Goal: Transaction & Acquisition: Purchase product/service

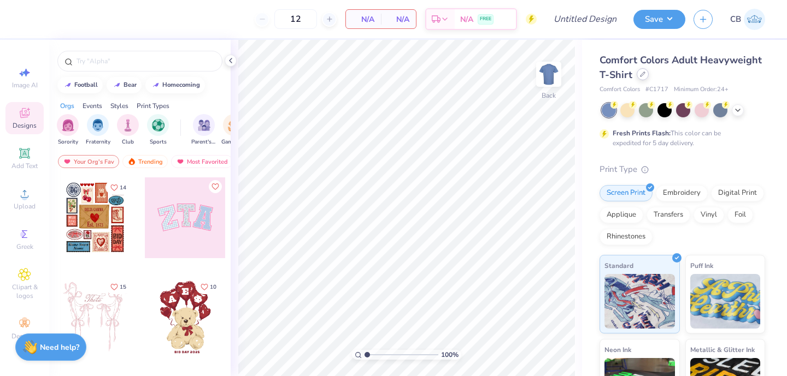
click at [642, 74] on icon at bounding box center [642, 74] width 5 height 5
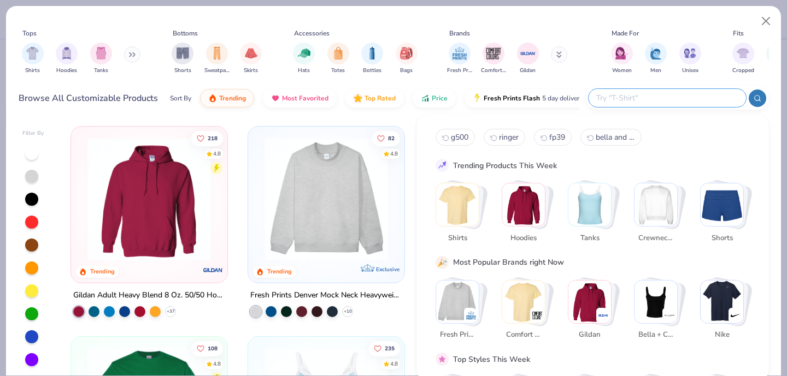
click at [678, 99] on input "text" at bounding box center [666, 98] width 143 height 13
click at [492, 45] on img "filter for Comfort Colors" at bounding box center [493, 52] width 16 height 16
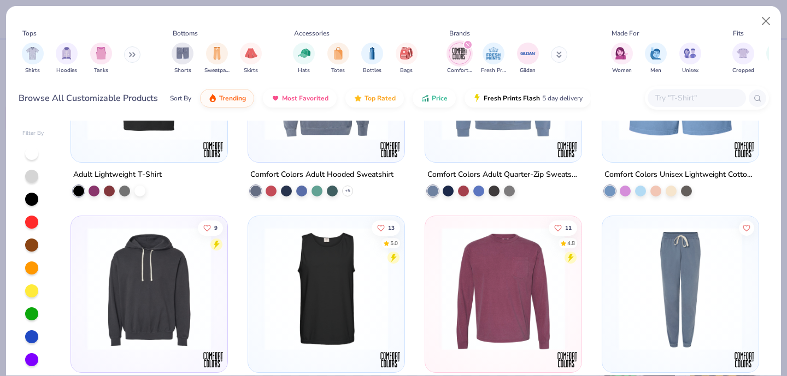
scroll to position [344, 0]
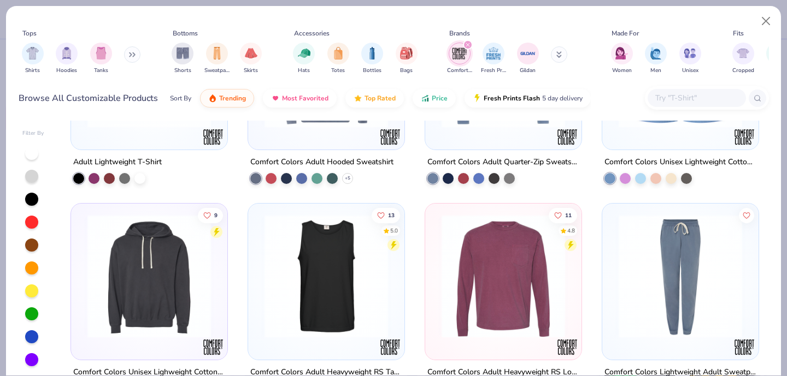
click at [316, 246] on img at bounding box center [326, 275] width 134 height 123
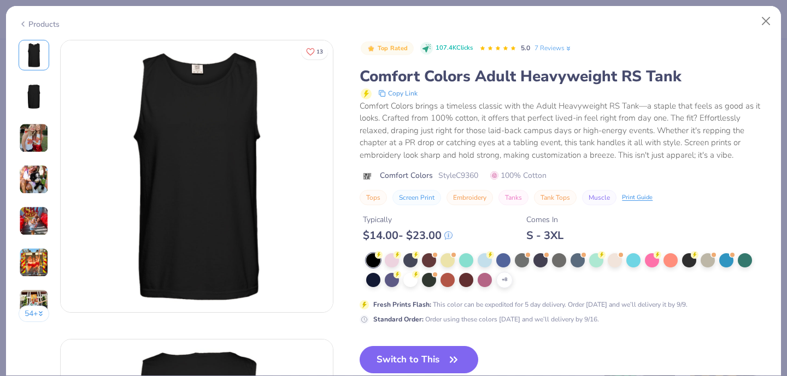
click at [507, 272] on div "+ 8" at bounding box center [567, 270] width 402 height 35
click at [507, 277] on icon at bounding box center [504, 280] width 9 height 9
click at [650, 263] on div at bounding box center [652, 259] width 14 height 14
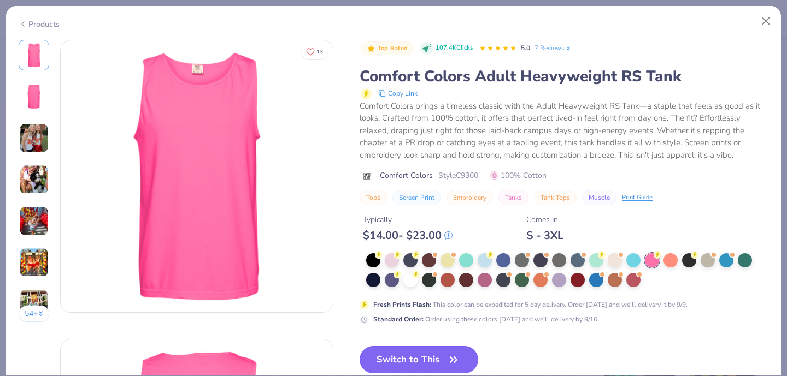
click at [411, 368] on button "Switch to This" at bounding box center [418, 359] width 119 height 27
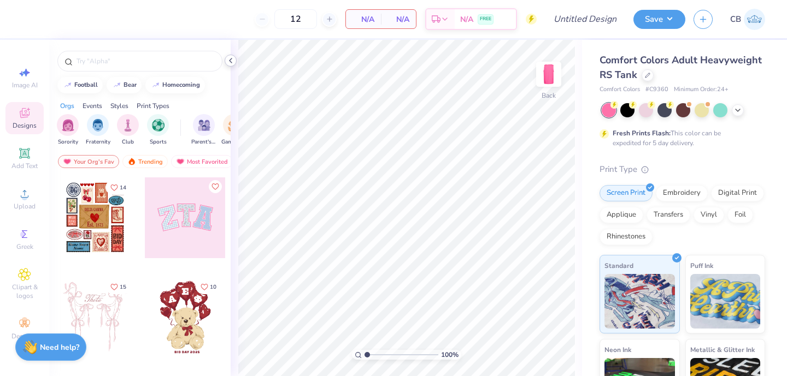
click at [235, 63] on div at bounding box center [231, 61] width 12 height 12
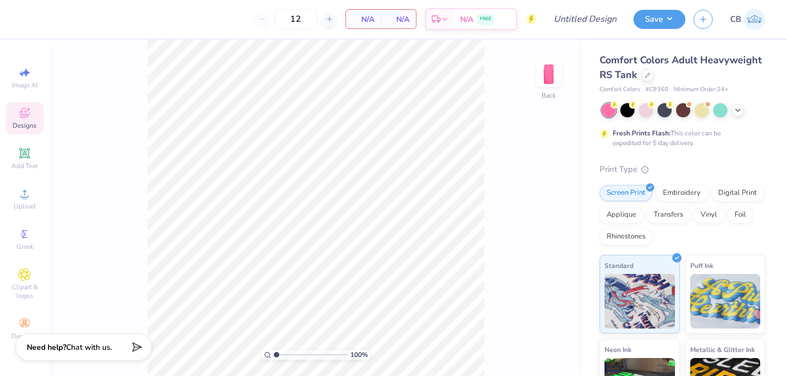
click at [4, 198] on div "Image AI Designs Add Text Upload Greek Clipart & logos Decorate" at bounding box center [24, 208] width 49 height 336
click at [21, 194] on icon at bounding box center [24, 193] width 13 height 13
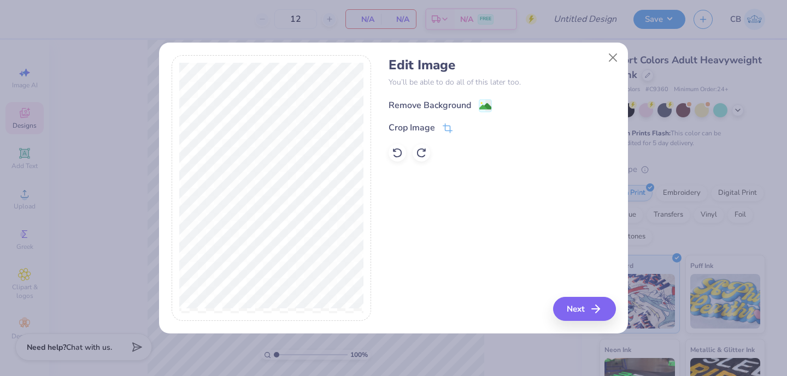
click at [474, 103] on div "Remove Background" at bounding box center [439, 106] width 103 height 14
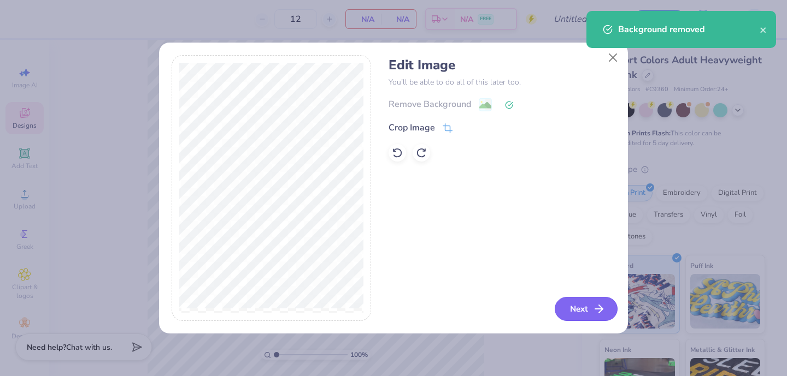
click at [569, 300] on button "Next" at bounding box center [585, 309] width 63 height 24
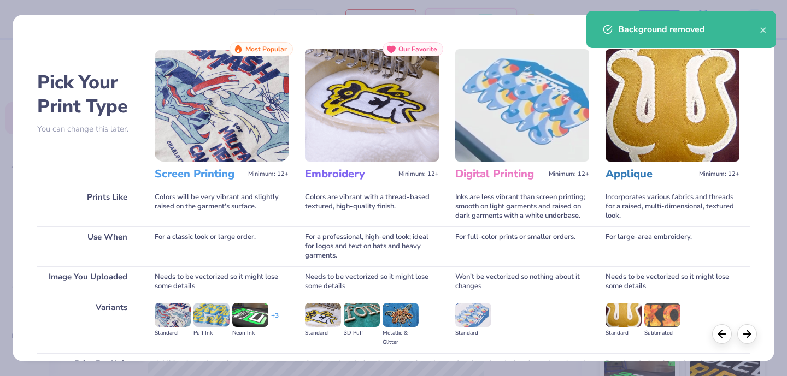
scroll to position [114, 0]
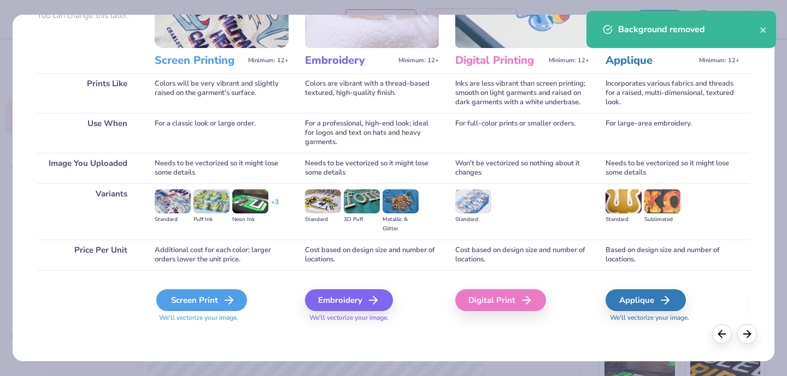
click at [223, 291] on div "Screen Print" at bounding box center [201, 301] width 91 height 22
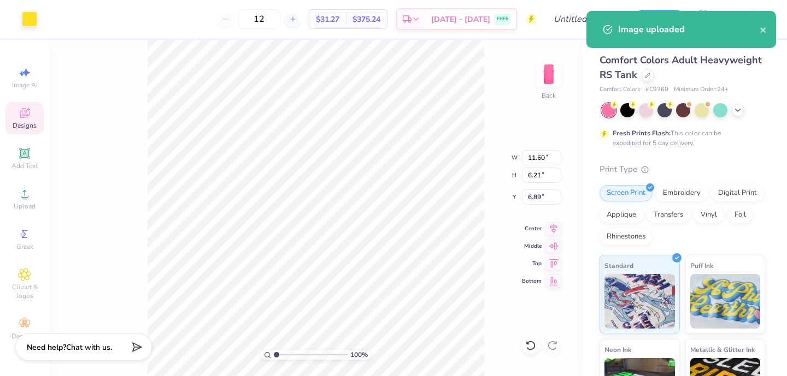
type input "6.23"
type input "3.34"
type input "2.62"
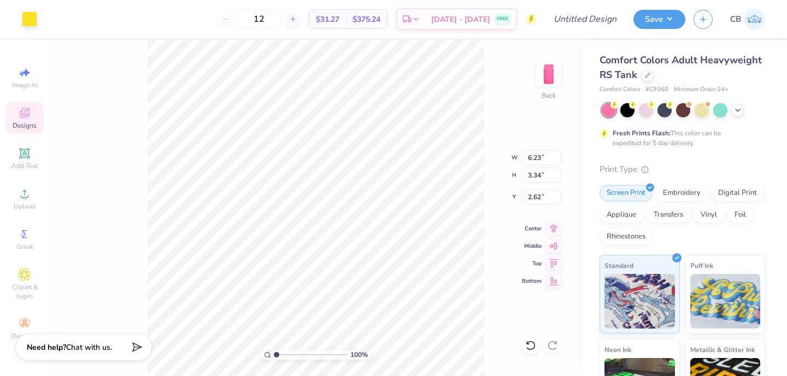
type input "3.17"
type input "1.70"
type input "3.25"
type input "3.36"
drag, startPoint x: 280, startPoint y: 18, endPoint x: 228, endPoint y: 19, distance: 51.4
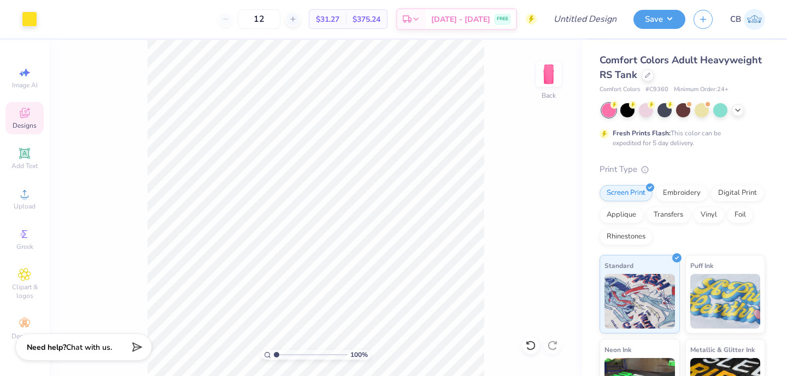
click at [228, 19] on div "12 $31.27 Per Item $375.24 Total Est. Delivery [DATE] - [DATE] FREE" at bounding box center [290, 19] width 491 height 38
type input "24"
click at [141, 30] on div "24 $23.34 Per Item $560.16 Total Est. Delivery [DATE] - [DATE] FREE" at bounding box center [290, 19] width 491 height 38
click at [546, 75] on img at bounding box center [549, 74] width 44 height 44
click at [0, 198] on div "Image AI Designs Add Text Upload Greek Clipart & logos Decorate" at bounding box center [24, 208] width 49 height 336
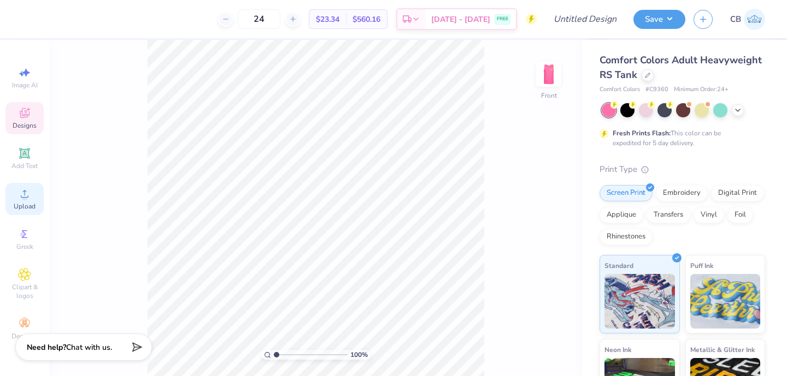
click at [18, 198] on icon at bounding box center [24, 193] width 13 height 13
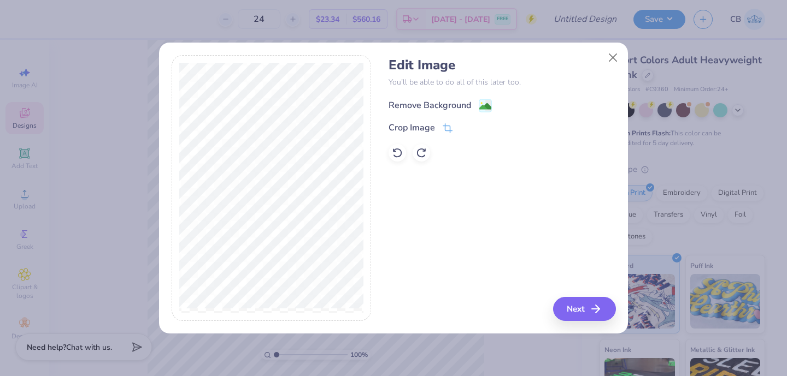
click at [468, 107] on div "Remove Background" at bounding box center [429, 105] width 82 height 13
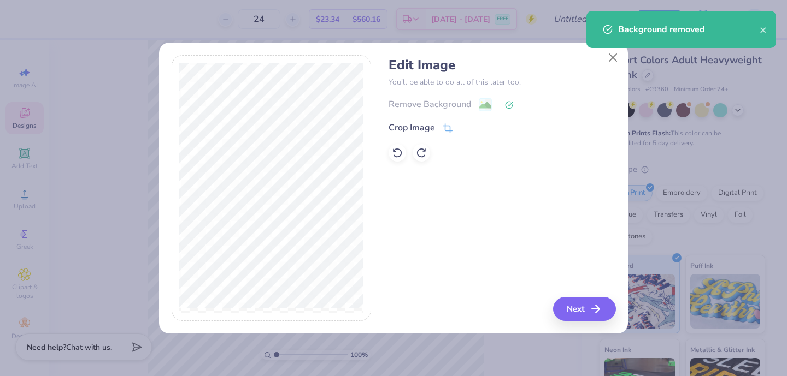
click at [554, 298] on div "Edit Image You’ll be able to do all of this later too. Remove Background Crop I…" at bounding box center [501, 188] width 227 height 267
click at [564, 301] on button "Next" at bounding box center [585, 309] width 63 height 24
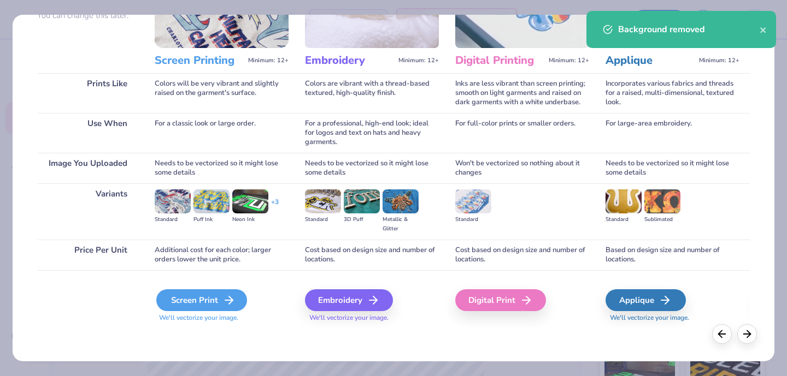
click at [202, 300] on div "Screen Print" at bounding box center [201, 301] width 91 height 22
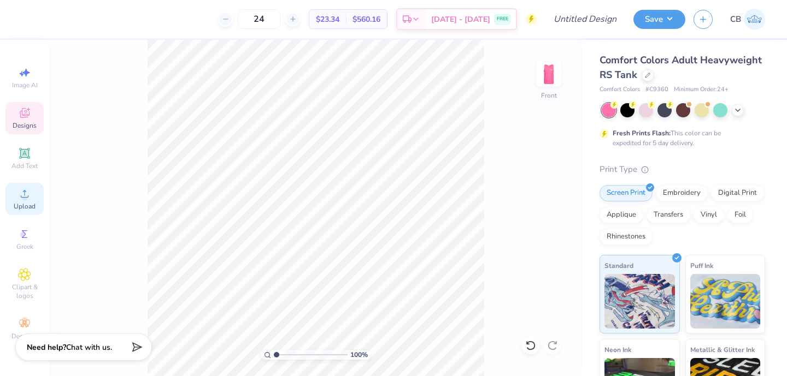
click at [13, 194] on div "Upload" at bounding box center [24, 199] width 38 height 32
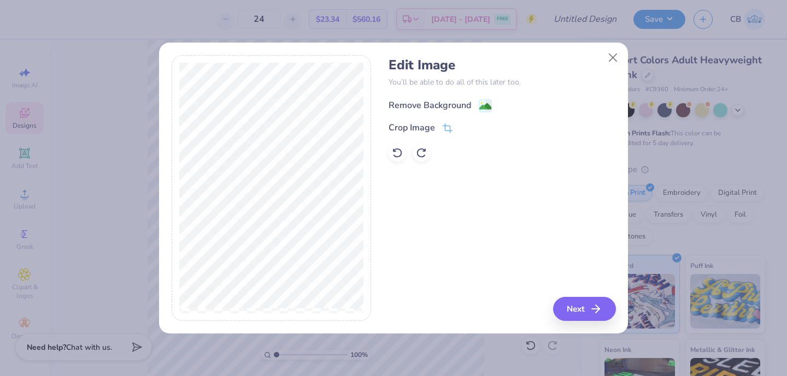
click at [476, 106] on div "Remove Background" at bounding box center [439, 106] width 103 height 14
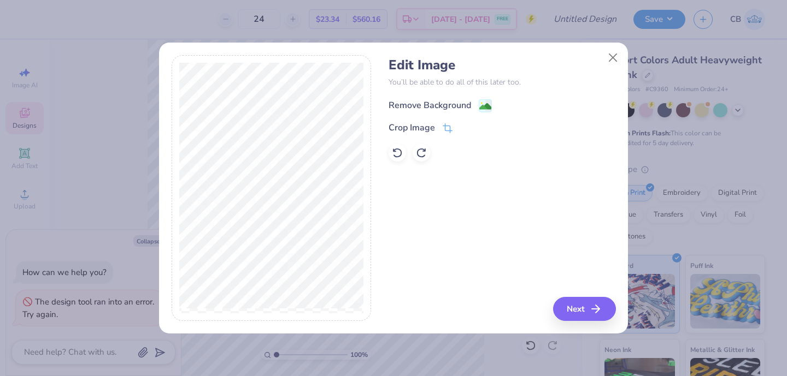
click at [481, 104] on image at bounding box center [485, 107] width 12 height 12
click at [475, 111] on div "Remove Background" at bounding box center [439, 106] width 103 height 14
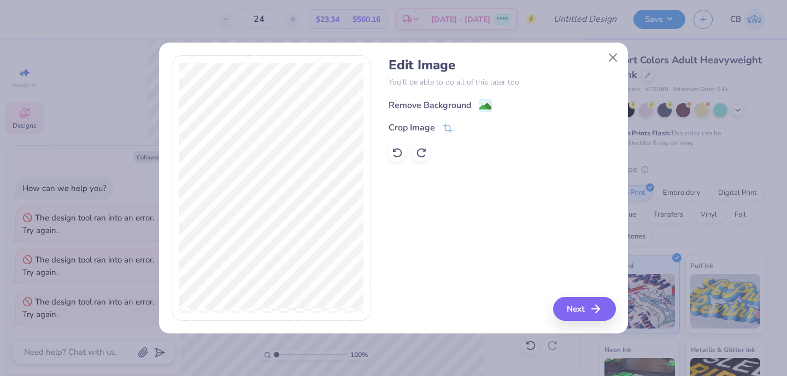
click at [481, 108] on image at bounding box center [485, 107] width 12 height 12
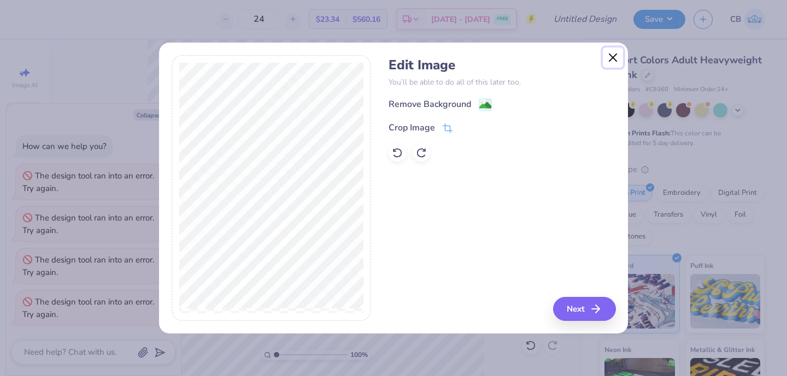
click at [611, 62] on button "Close" at bounding box center [613, 58] width 21 height 21
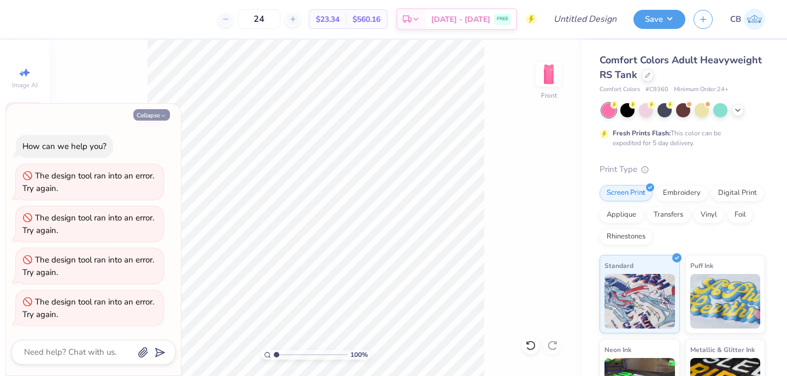
click at [133, 116] on div "Collapse" at bounding box center [93, 114] width 164 height 11
click at [146, 116] on button "Collapse" at bounding box center [151, 114] width 37 height 11
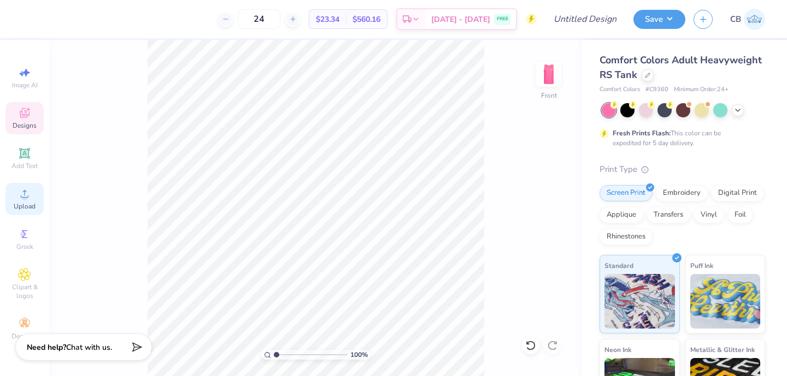
click at [26, 197] on icon at bounding box center [25, 194] width 8 height 8
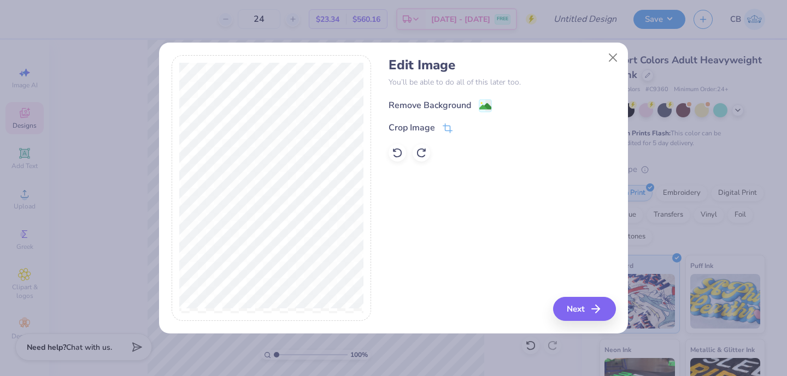
click at [485, 100] on icon at bounding box center [488, 105] width 7 height 11
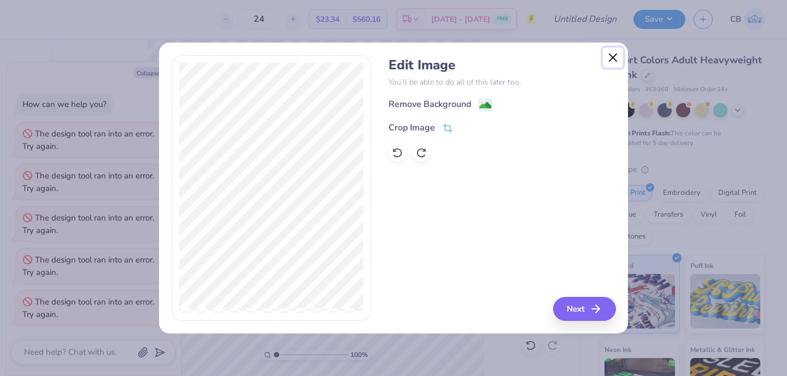
click at [611, 57] on button "Close" at bounding box center [613, 58] width 21 height 21
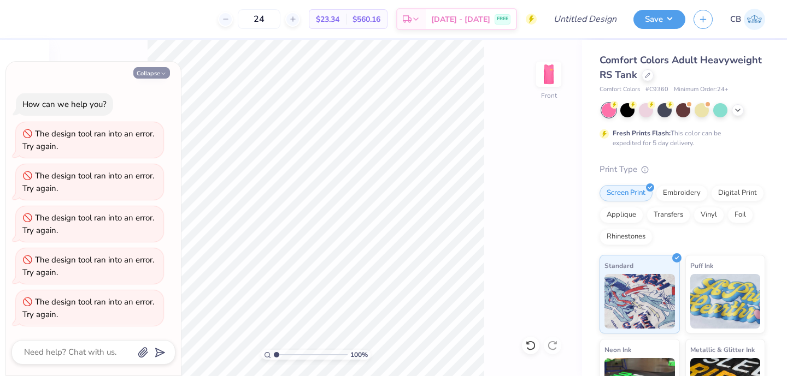
click at [144, 69] on button "Collapse" at bounding box center [151, 72] width 37 height 11
type textarea "x"
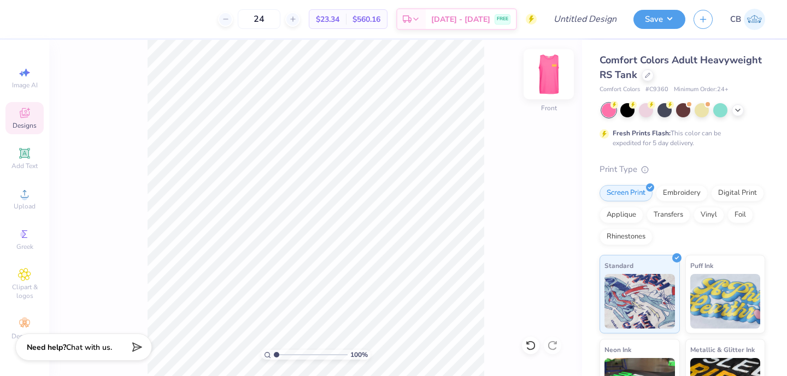
click at [548, 75] on img at bounding box center [549, 74] width 44 height 44
click at [550, 81] on img at bounding box center [549, 74] width 44 height 44
click at [27, 198] on circle at bounding box center [24, 197] width 6 height 6
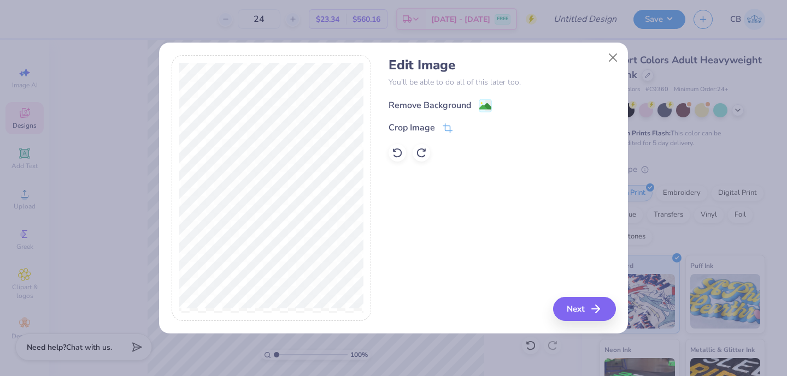
click at [471, 100] on div "Remove Background" at bounding box center [439, 106] width 103 height 14
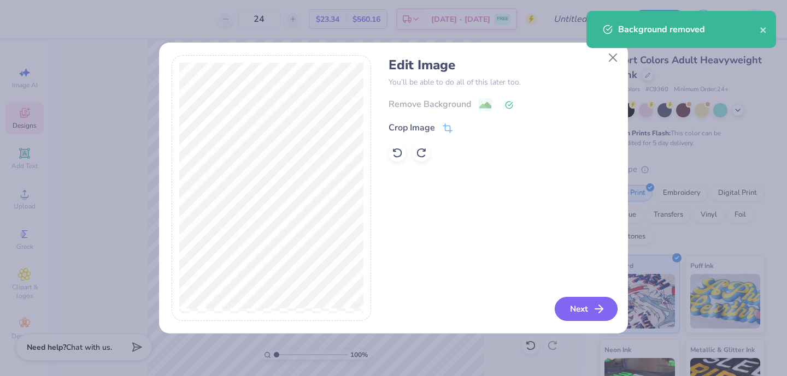
click at [585, 301] on button "Next" at bounding box center [585, 309] width 63 height 24
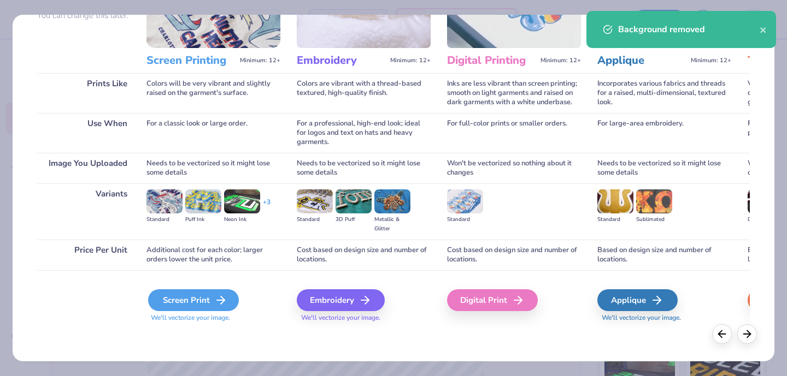
click at [204, 299] on div "Screen Print" at bounding box center [193, 301] width 91 height 22
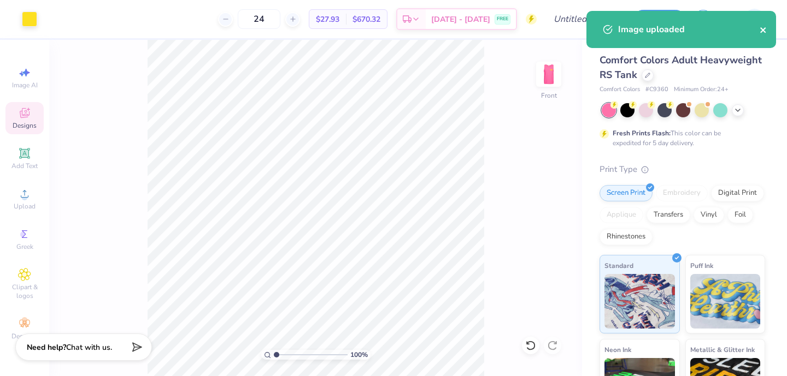
click at [764, 31] on icon "close" at bounding box center [763, 30] width 8 height 9
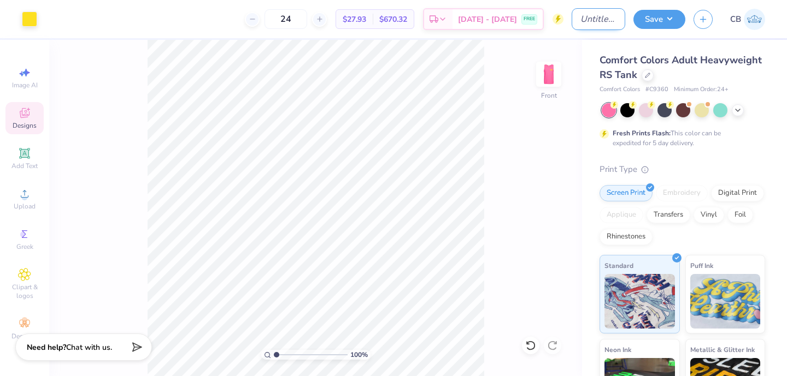
click at [596, 17] on input "Design Title" at bounding box center [598, 19] width 54 height 22
type input "Pink Tank"
click at [664, 23] on button "Save" at bounding box center [659, 17] width 52 height 19
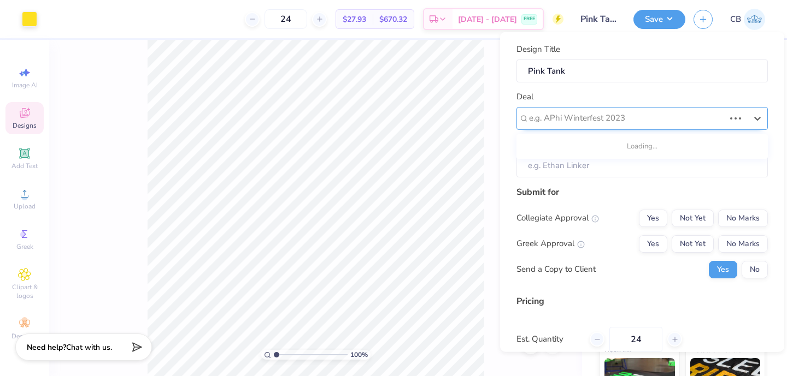
click at [568, 110] on div "e.g. APhi Winterfest 2023" at bounding box center [627, 118] width 198 height 17
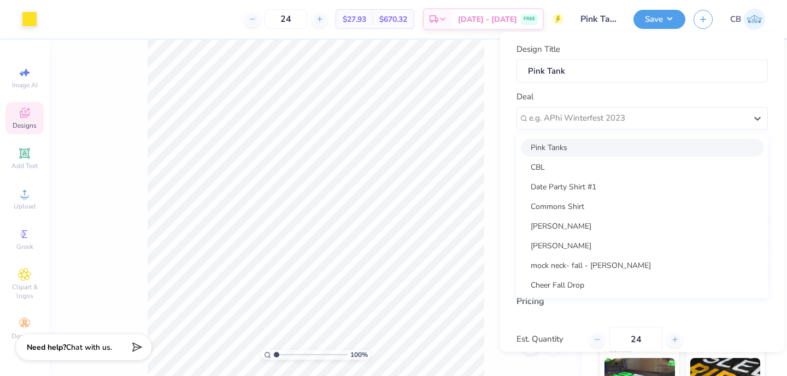
click at [571, 150] on div "Pink Tanks" at bounding box center [642, 147] width 243 height 18
type input "[PERSON_NAME]"
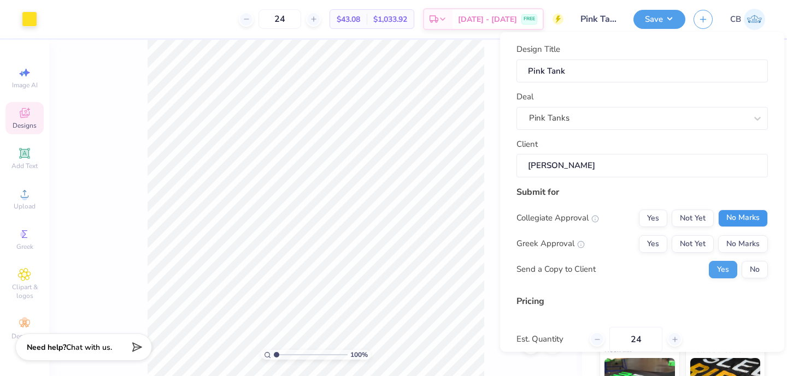
click at [737, 213] on button "No Marks" at bounding box center [743, 217] width 50 height 17
click at [651, 246] on button "Yes" at bounding box center [653, 243] width 28 height 17
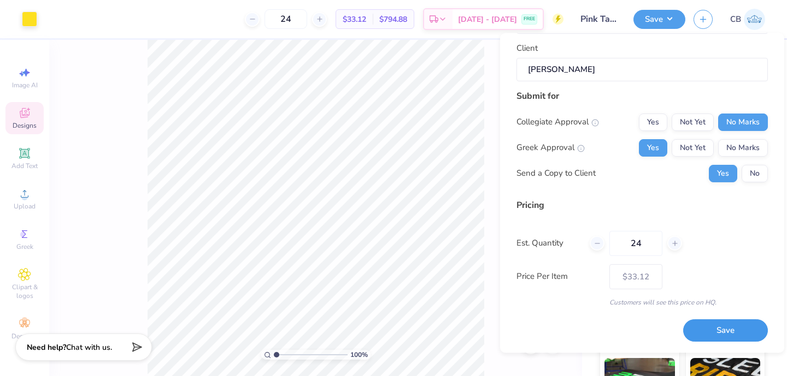
click at [702, 333] on button "Save" at bounding box center [725, 331] width 85 height 22
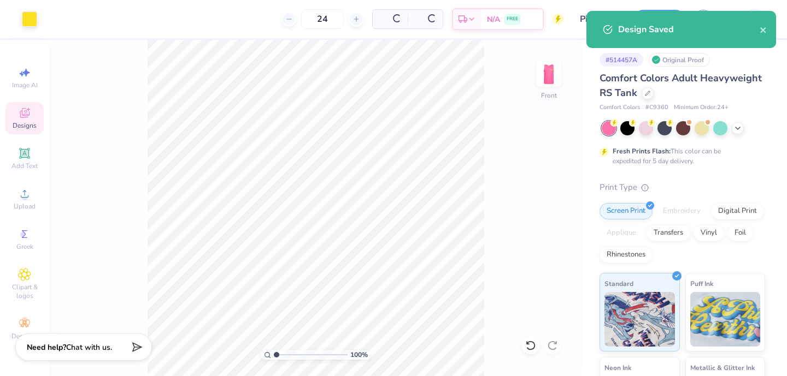
type input "$33.12"
click at [761, 33] on icon "close" at bounding box center [763, 30] width 8 height 9
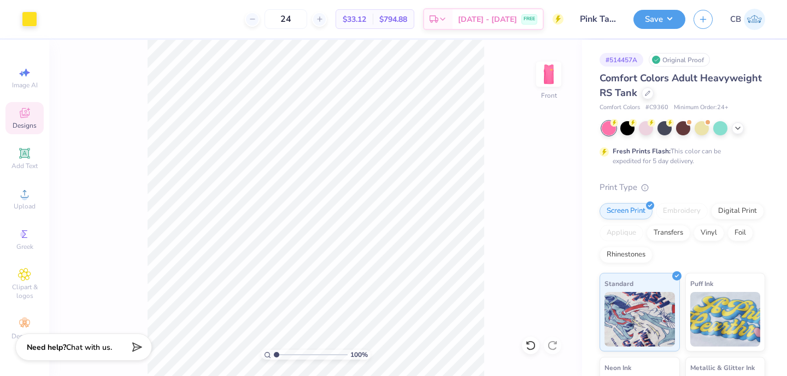
drag, startPoint x: 311, startPoint y: 15, endPoint x: 253, endPoint y: 16, distance: 57.9
click at [253, 16] on div "24 $33.12 Per Item $794.88 Total Est. Delivery [DATE] - [DATE] FREE" at bounding box center [304, 19] width 518 height 38
type input "36"
click at [165, 24] on div "36 $29.32 Per Item $1,055.52 Total Est. Delivery [DATE] - [DATE] FREE" at bounding box center [304, 19] width 518 height 38
drag, startPoint x: 649, startPoint y: 109, endPoint x: 669, endPoint y: 109, distance: 19.7
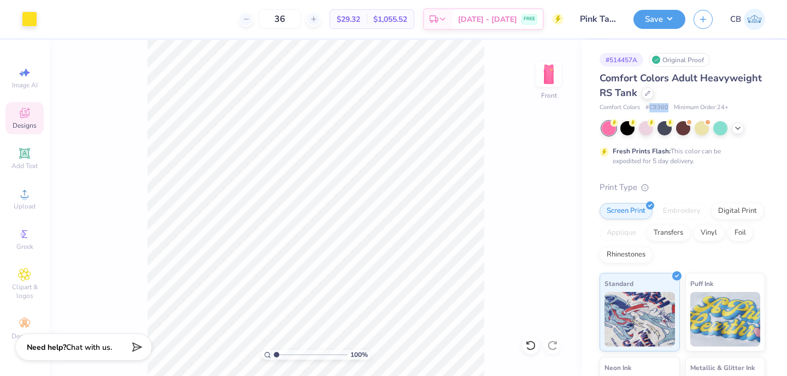
click at [669, 109] on div "Comfort Colors # C9360 Minimum Order: 24 +" at bounding box center [682, 107] width 166 height 9
copy span "C9360"
click at [541, 80] on img at bounding box center [549, 74] width 44 height 44
click at [554, 76] on img at bounding box center [549, 74] width 44 height 44
click at [549, 83] on img at bounding box center [549, 74] width 44 height 44
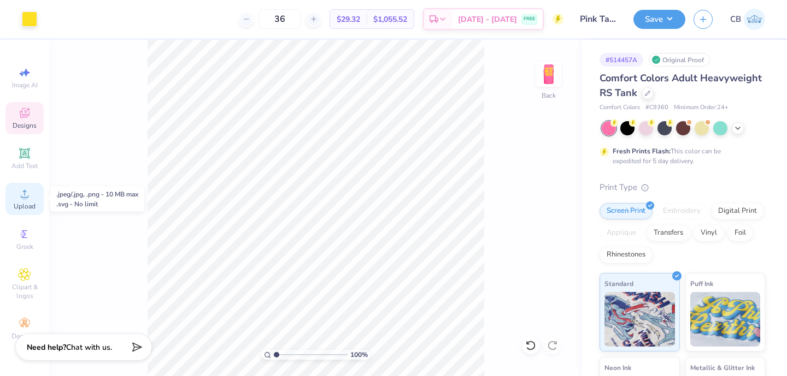
click at [18, 201] on div "Upload" at bounding box center [24, 199] width 38 height 32
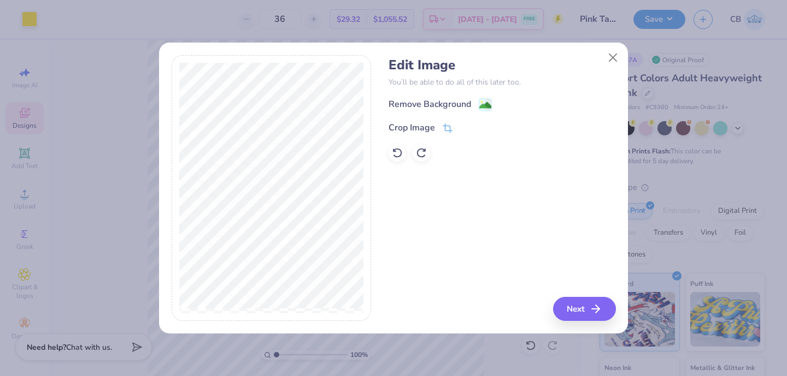
click at [474, 115] on div "Remove Background Crop Image" at bounding box center [501, 130] width 227 height 64
click at [474, 105] on div "Remove Background" at bounding box center [439, 106] width 103 height 14
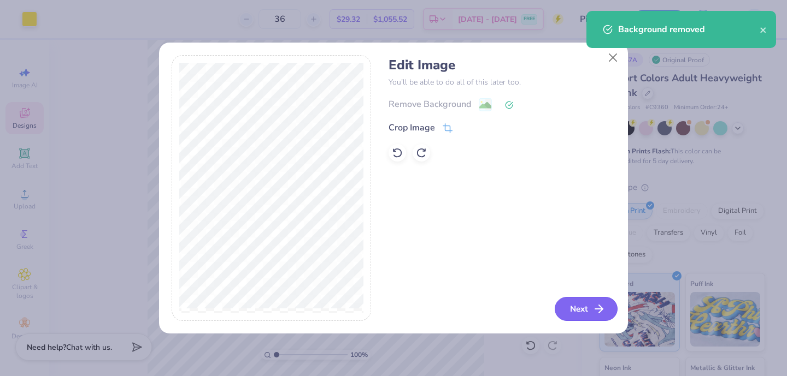
click at [570, 306] on button "Next" at bounding box center [585, 309] width 63 height 24
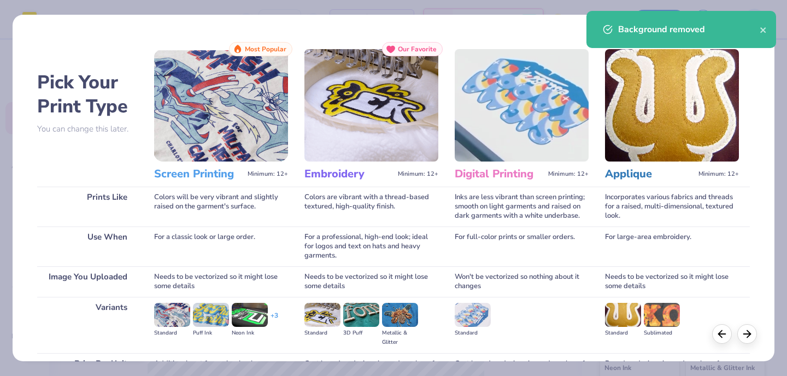
scroll to position [114, 0]
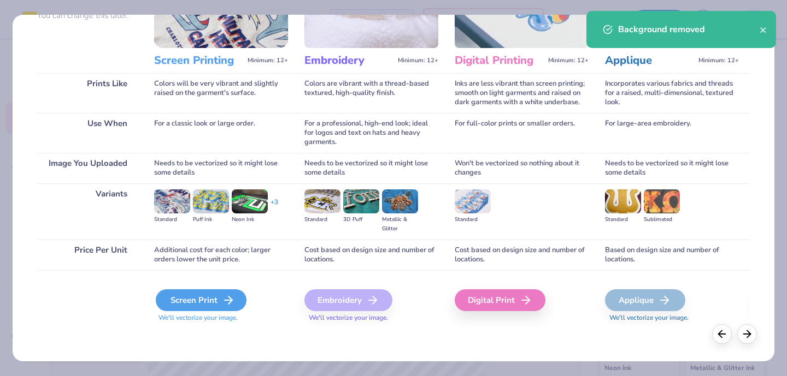
click at [204, 298] on div "Screen Print" at bounding box center [201, 301] width 91 height 22
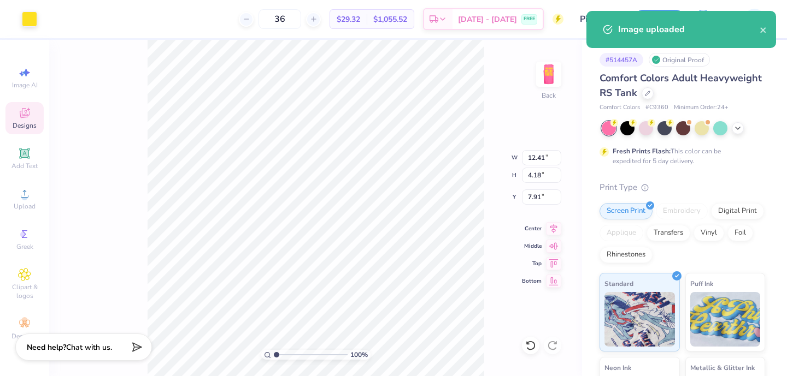
type input "4.27"
type input "1.44"
type input "10.65"
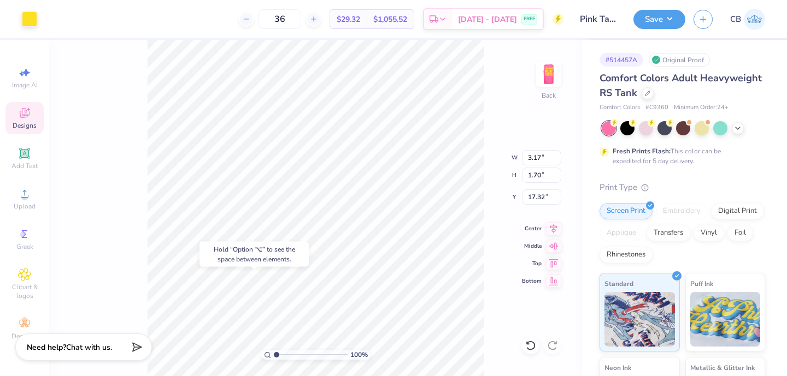
type input "17.32"
type input "2.75"
type input "3.33"
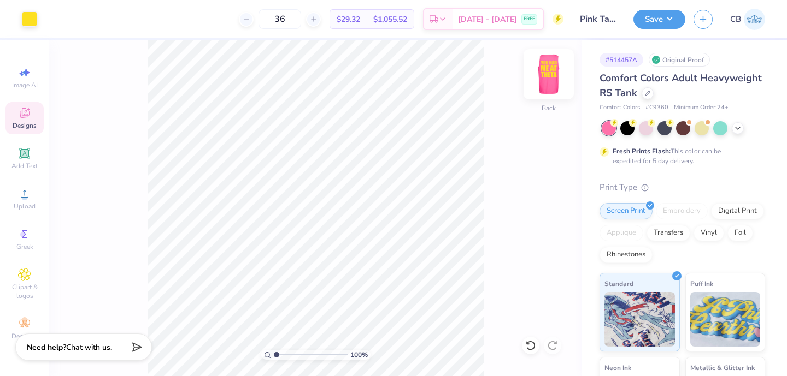
click at [554, 66] on img at bounding box center [549, 74] width 44 height 44
click at [554, 74] on img at bounding box center [549, 74] width 44 height 44
click at [525, 340] on icon at bounding box center [530, 345] width 11 height 11
click at [528, 342] on icon at bounding box center [529, 346] width 9 height 10
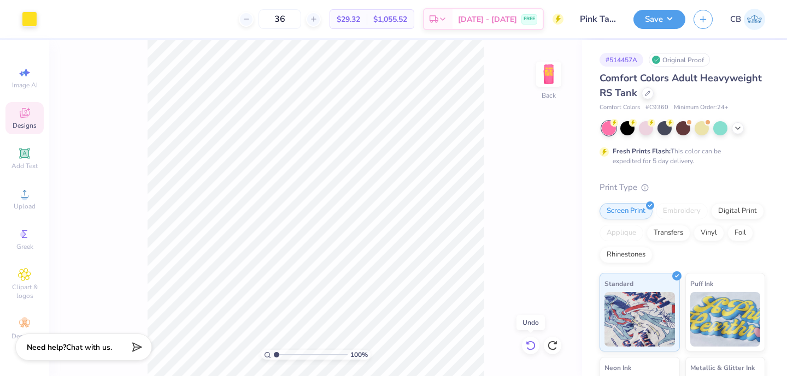
click at [528, 342] on icon at bounding box center [529, 346] width 9 height 10
click at [545, 82] on img at bounding box center [549, 74] width 44 height 44
click at [544, 71] on img at bounding box center [549, 74] width 44 height 44
click at [669, 18] on button "Save" at bounding box center [659, 17] width 52 height 19
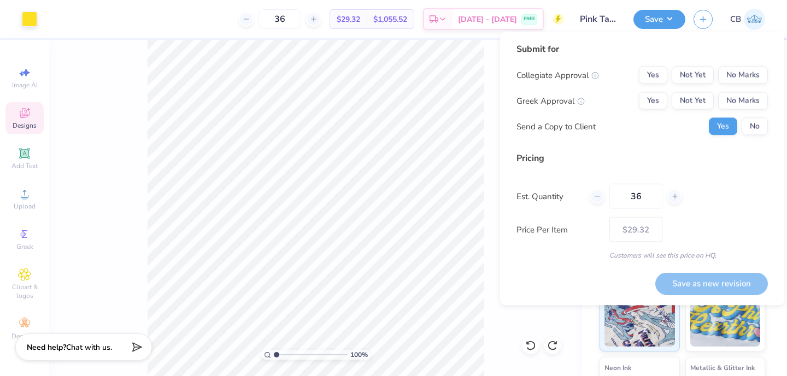
click at [493, 204] on div "100 % Back" at bounding box center [315, 208] width 533 height 336
